Goal: Task Accomplishment & Management: Complete application form

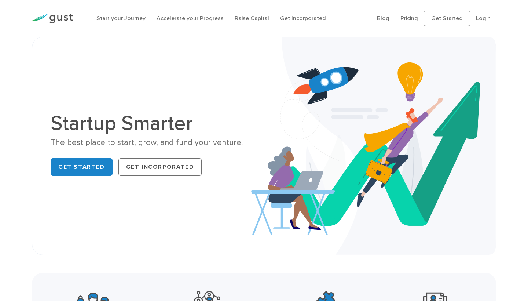
click at [485, 12] on ul "Blog FAQ Pricing Get Started Login Login" at bounding box center [436, 18] width 119 height 15
click at [485, 15] on link "Login" at bounding box center [483, 18] width 15 height 7
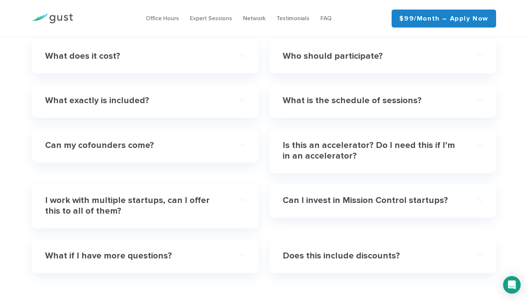
scroll to position [2138, 0]
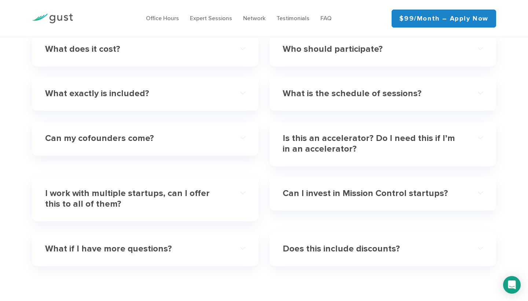
click at [316, 182] on div "Can I invest in Mission Control startups?" at bounding box center [383, 193] width 200 height 22
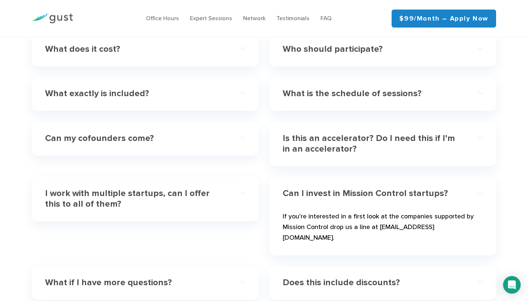
click at [315, 188] on h4 "Can I invest in Mission Control startups?" at bounding box center [373, 193] width 180 height 11
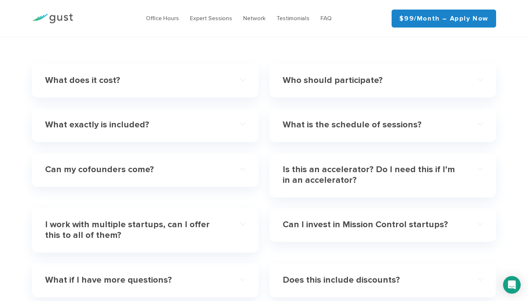
scroll to position [1908, 0]
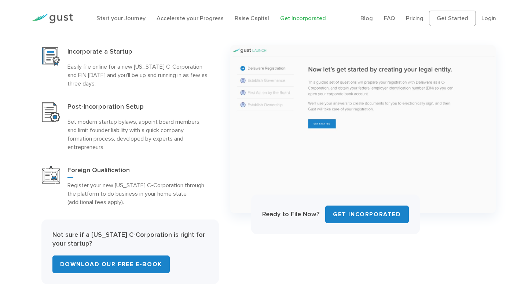
scroll to position [347, 0]
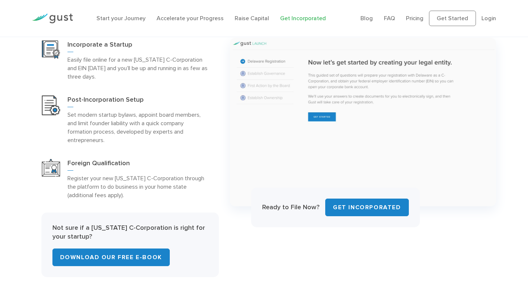
click at [340, 193] on div "Ready to File Now? Get INCORPORATED" at bounding box center [335, 207] width 169 height 40
click at [340, 200] on link "Get INCORPORATED" at bounding box center [367, 207] width 84 height 18
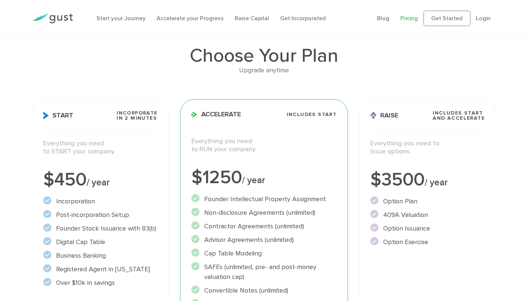
scroll to position [42, 0]
click at [131, 114] on span "Incorporate in 2 Minutes" at bounding box center [137, 115] width 41 height 10
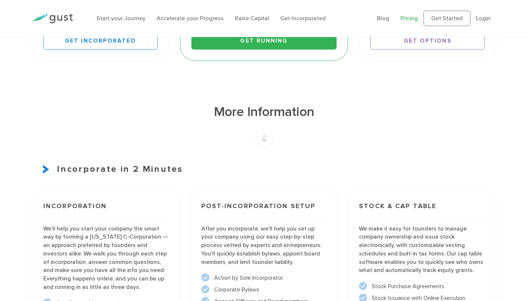
scroll to position [325, 0]
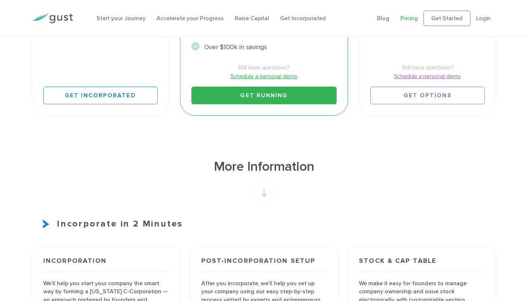
click at [255, 92] on link "Get Running" at bounding box center [263, 95] width 145 height 18
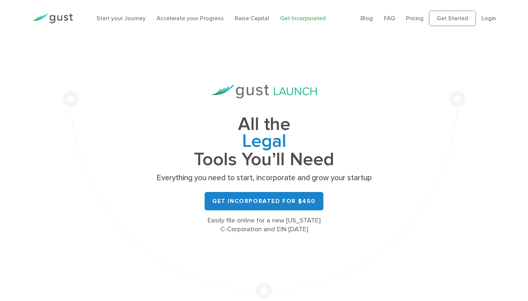
click at [243, 23] on div "Start your Journey Accelerate your Progress Raise Capital Get Incorporated" at bounding box center [223, 18] width 264 height 23
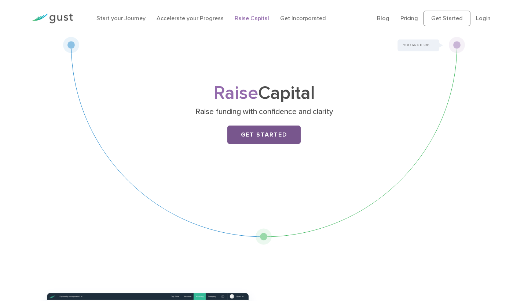
click at [260, 137] on link "Get Started" at bounding box center [263, 134] width 73 height 18
